Goal: Navigation & Orientation: Find specific page/section

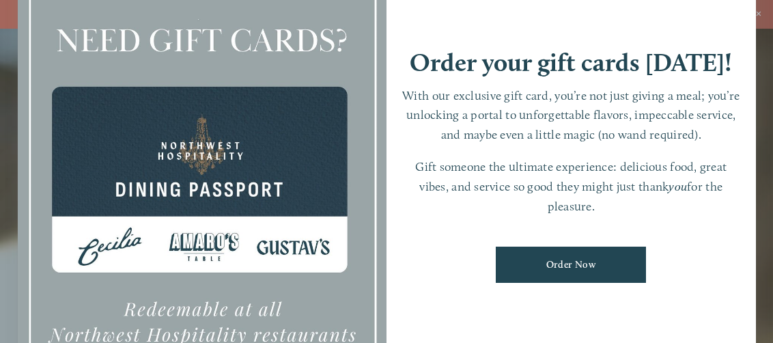
click at [763, 47] on div at bounding box center [386, 171] width 773 height 343
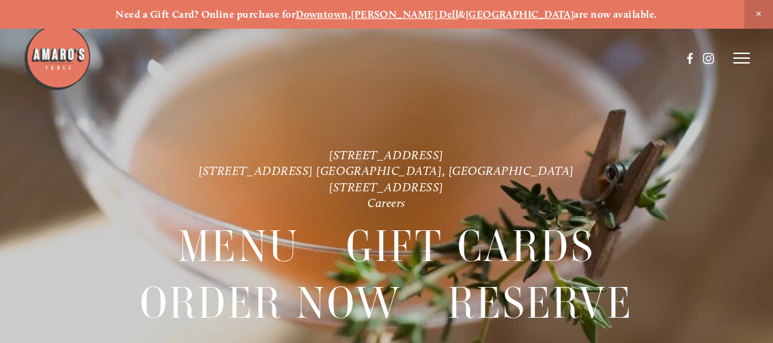
click at [744, 58] on icon at bounding box center [741, 58] width 16 height 12
click at [508, 59] on span "Menu" at bounding box center [511, 58] width 25 height 12
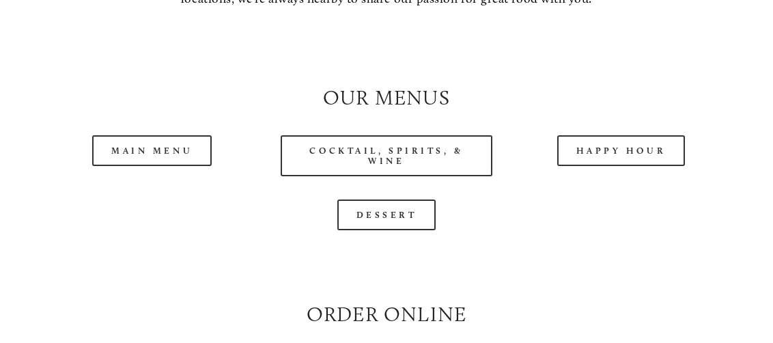
scroll to position [1229, 0]
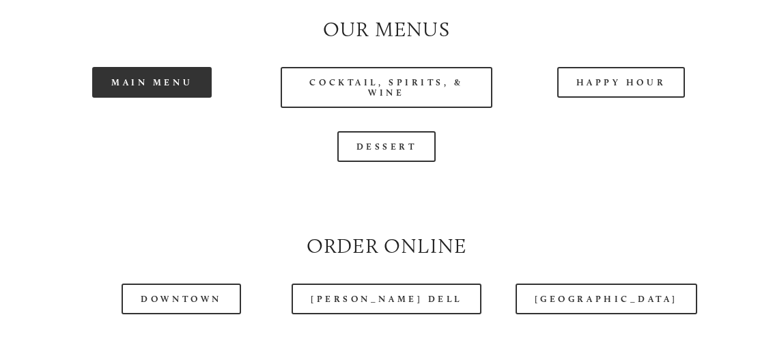
click at [171, 98] on link "Main Menu" at bounding box center [151, 82] width 119 height 31
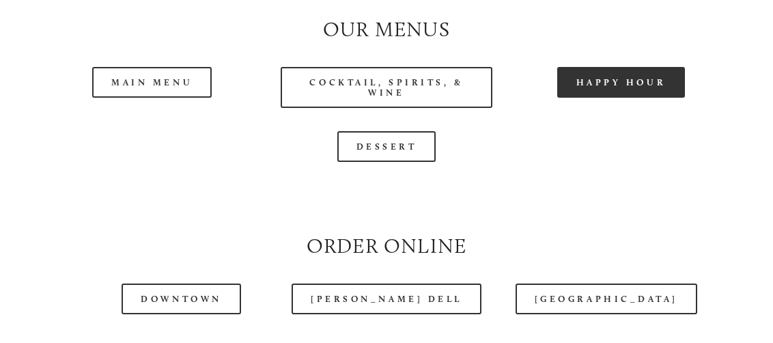
click at [625, 98] on link "Happy Hour" at bounding box center [621, 82] width 128 height 31
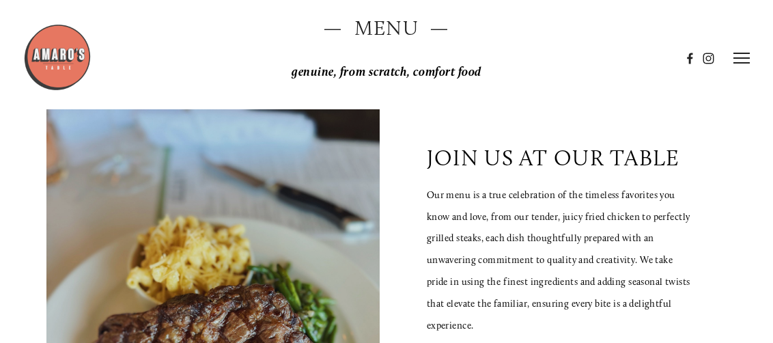
scroll to position [0, 0]
